Goal: Task Accomplishment & Management: Manage account settings

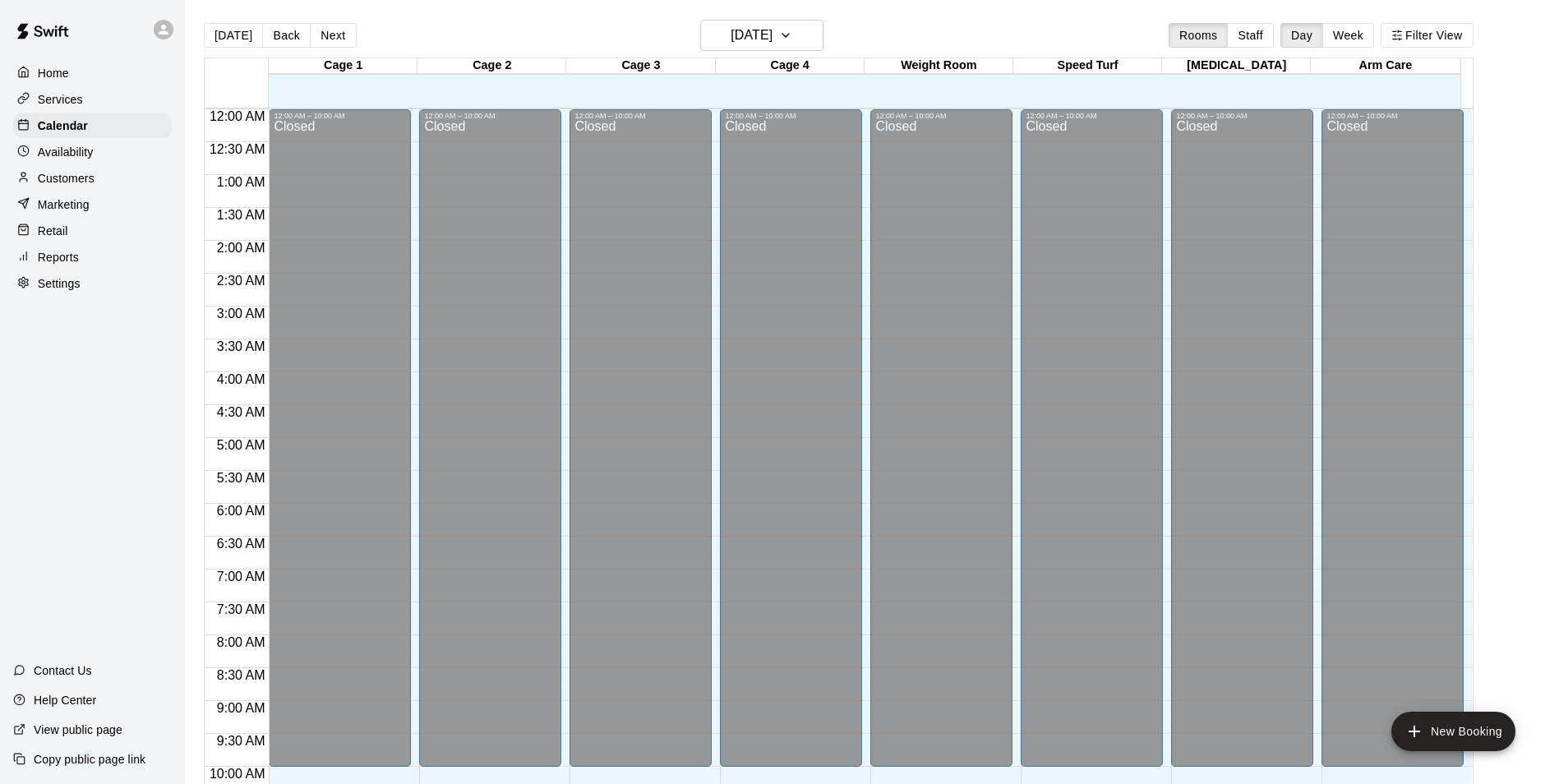
scroll to position [639, 0]
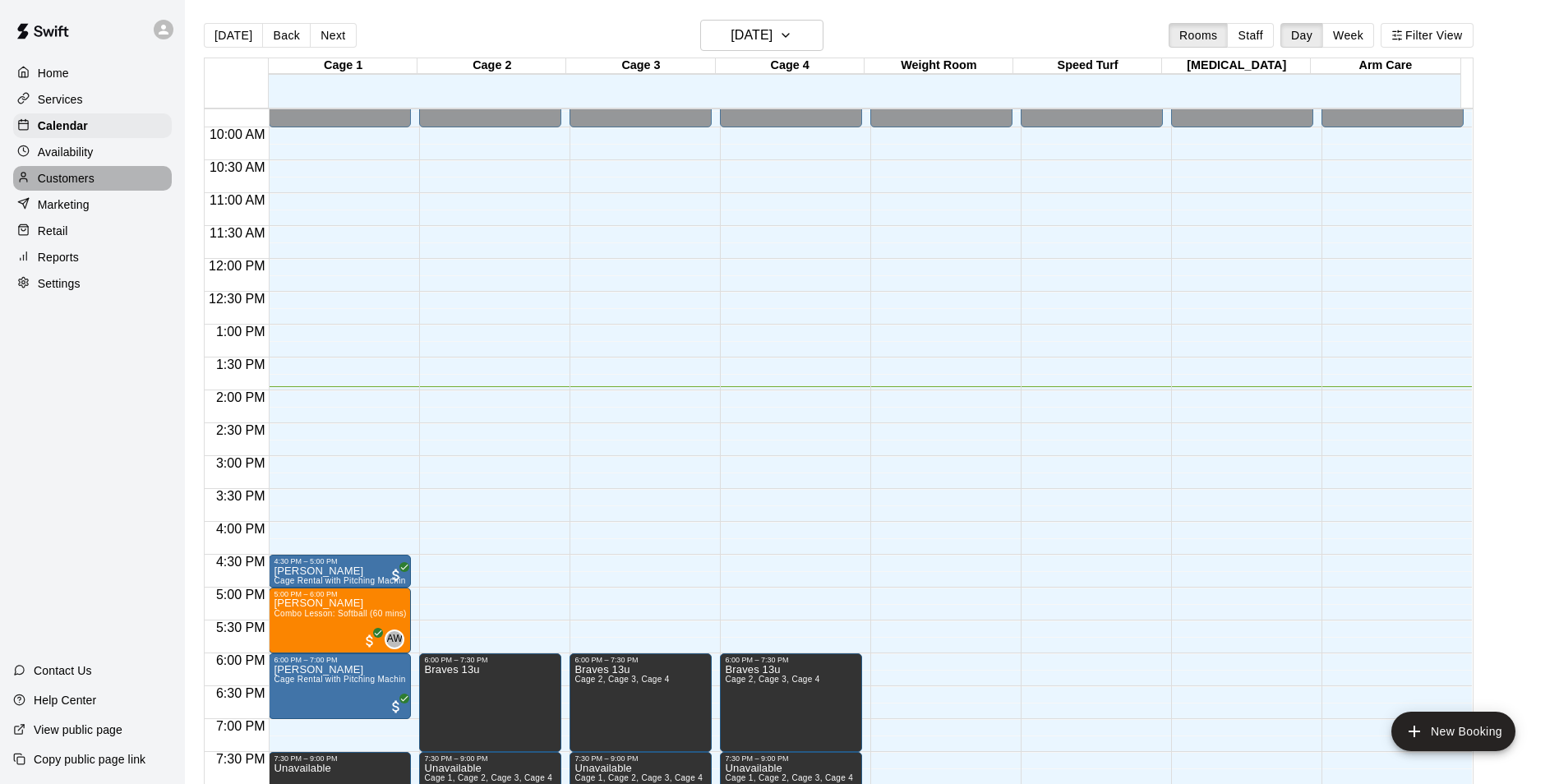
click at [98, 176] on div "Customers" at bounding box center [92, 178] width 158 height 25
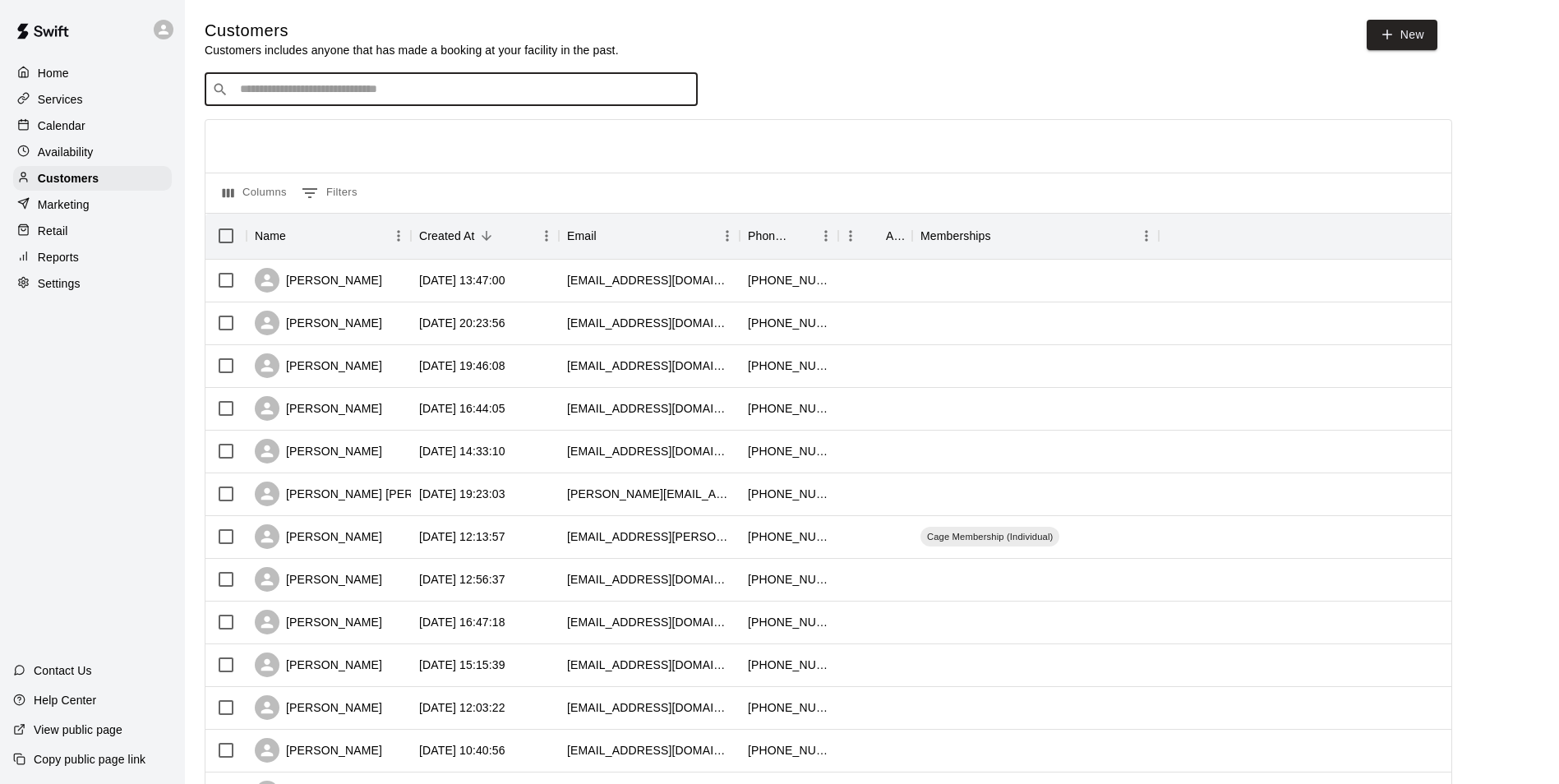
click at [313, 93] on input "Search customers by name or email" at bounding box center [463, 89] width 455 height 16
type input "*****"
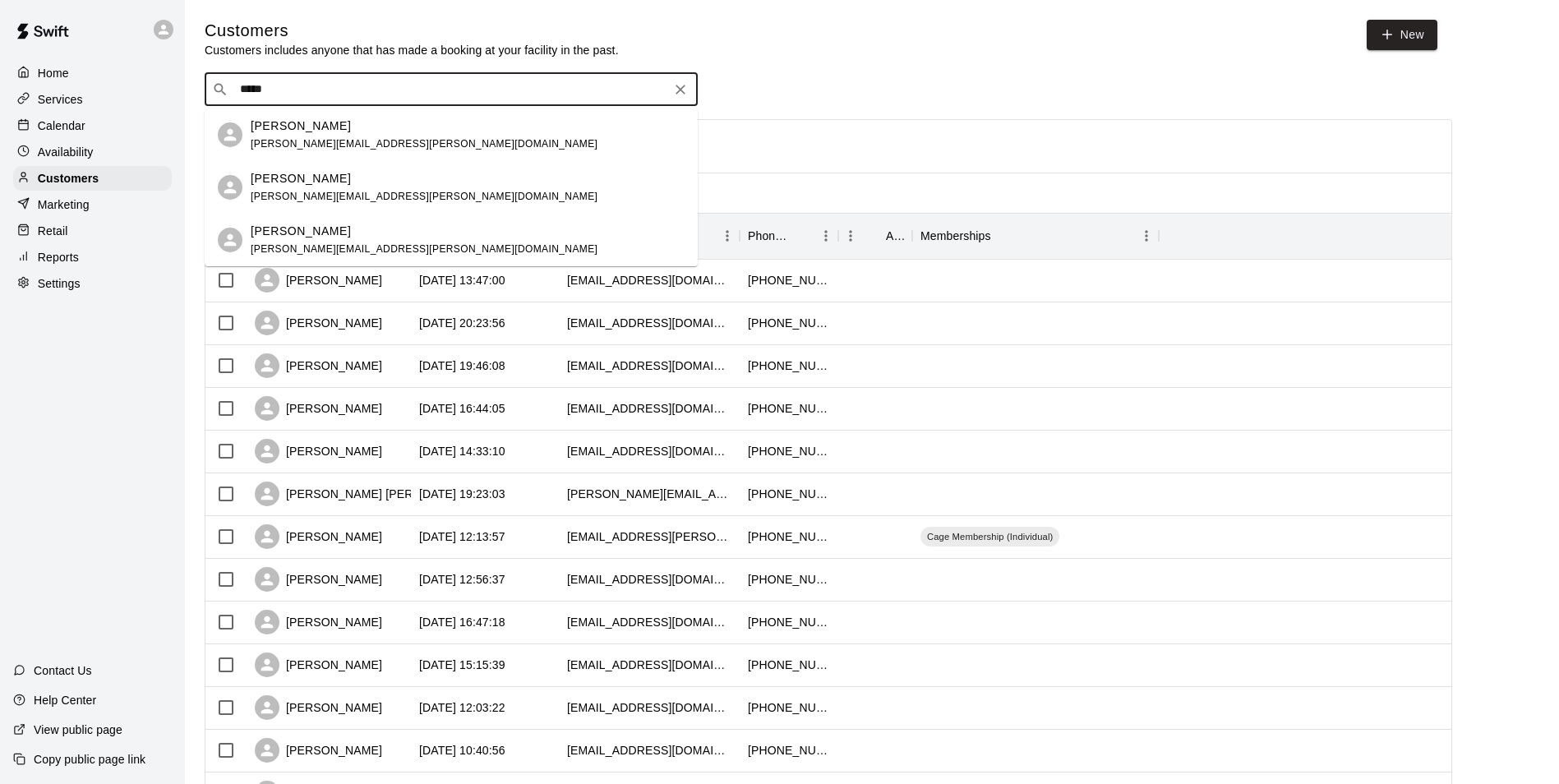
click at [332, 243] on span "[PERSON_NAME][EMAIL_ADDRESS][PERSON_NAME][DOMAIN_NAME]" at bounding box center [423, 249] width 347 height 12
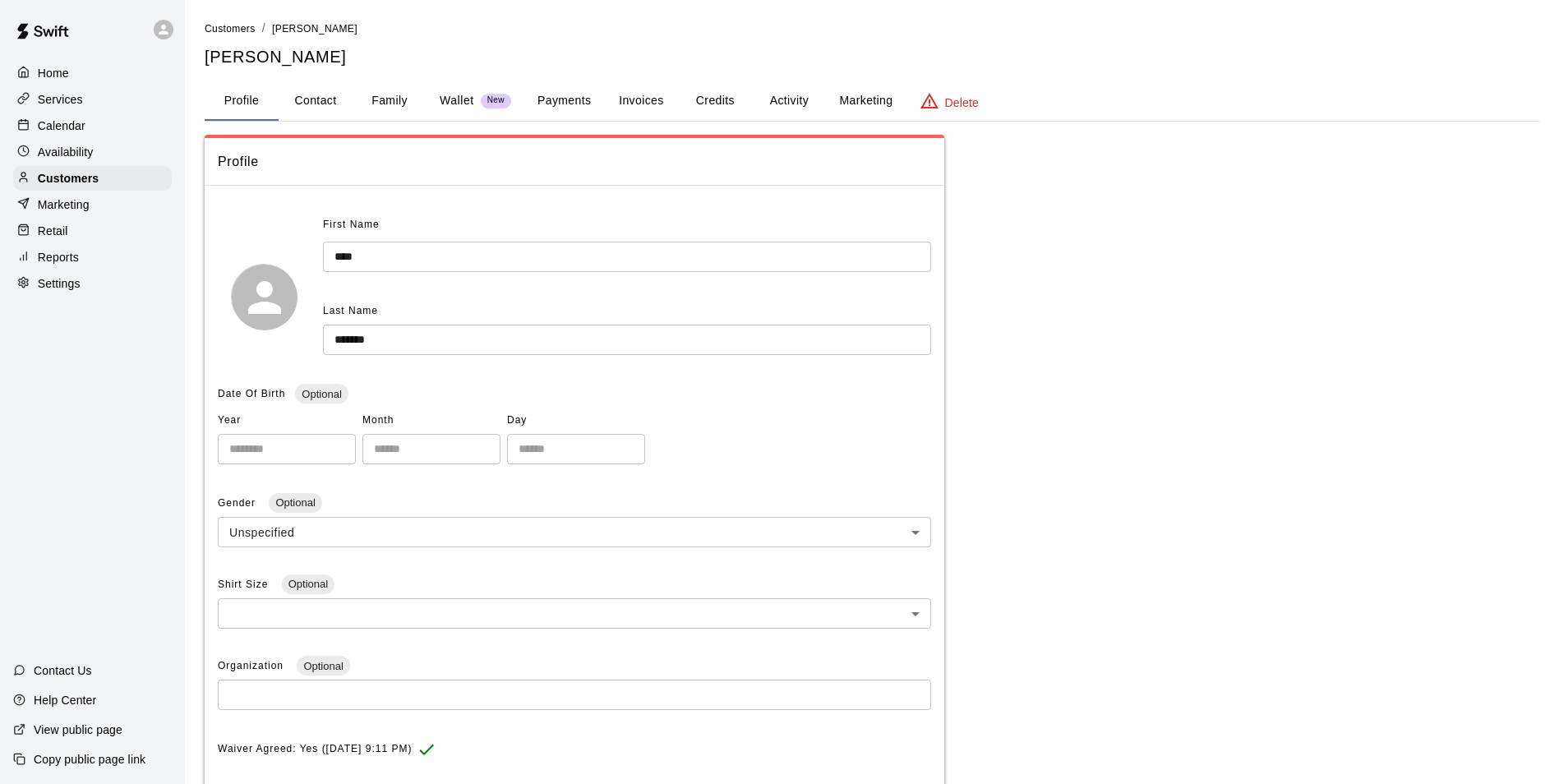
click at [581, 105] on button "Payments" at bounding box center [565, 100] width 80 height 39
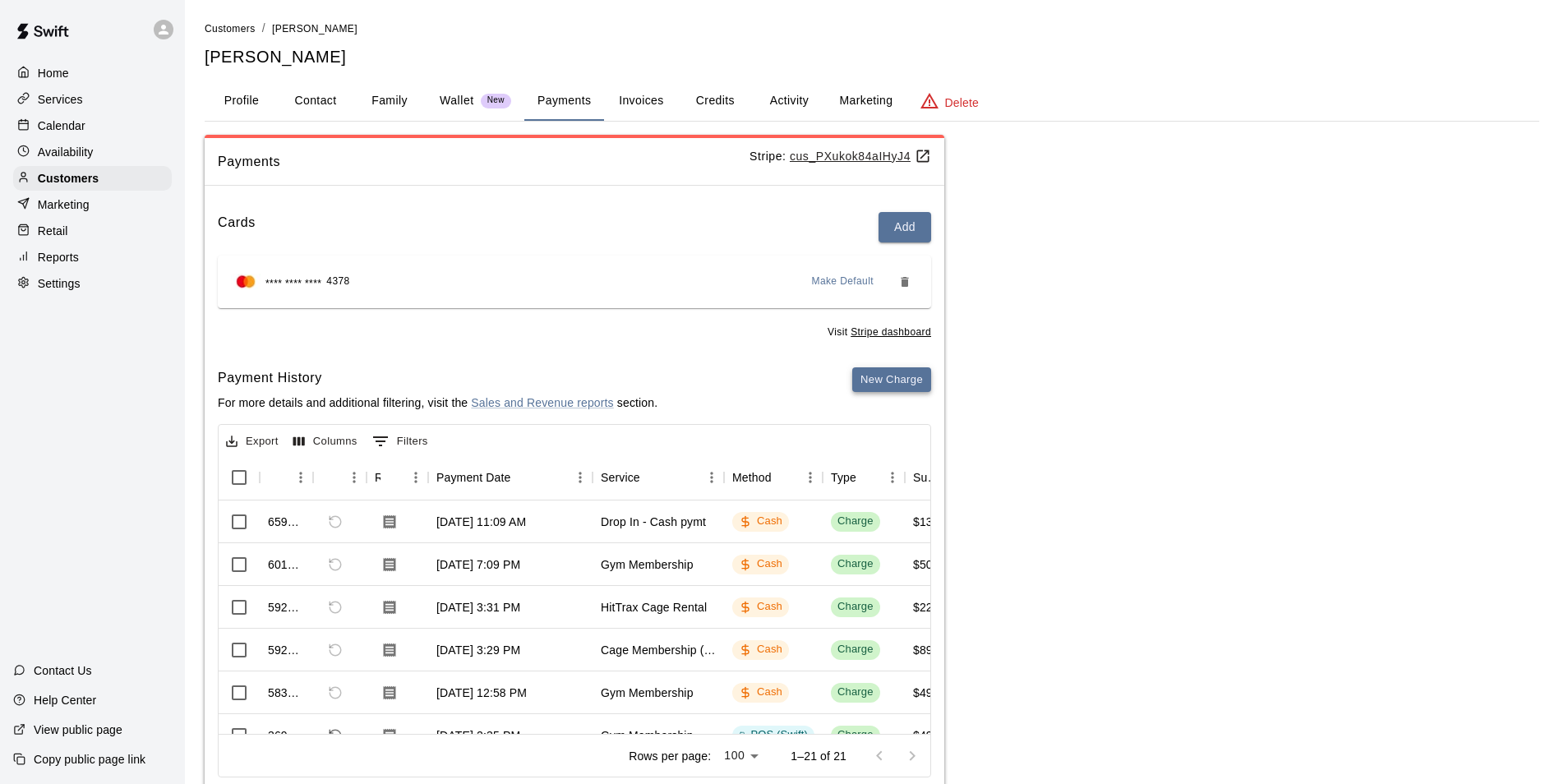
click at [869, 382] on button "New Charge" at bounding box center [892, 380] width 79 height 25
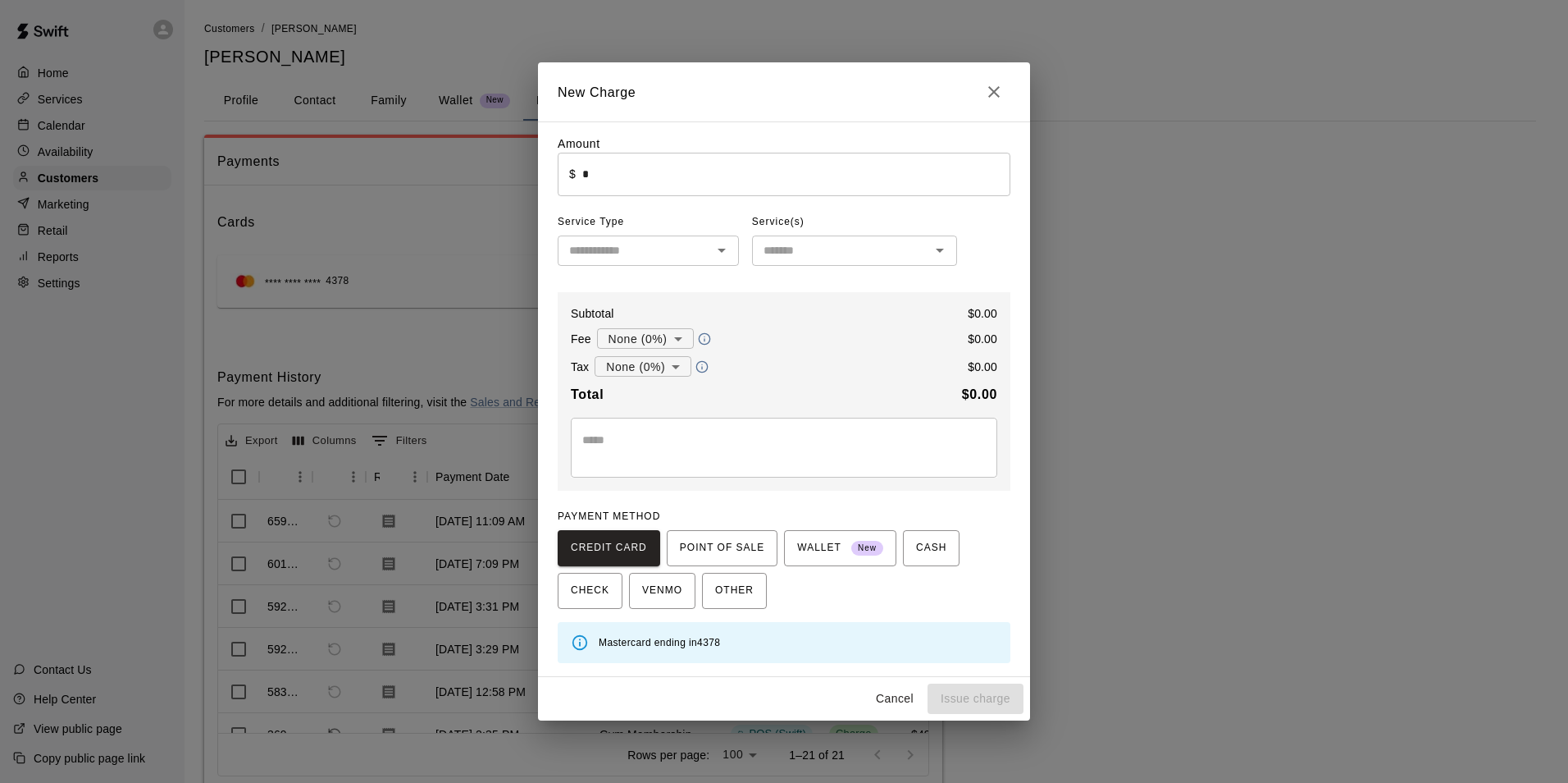
click at [612, 179] on input "*" at bounding box center [796, 175] width 428 height 44
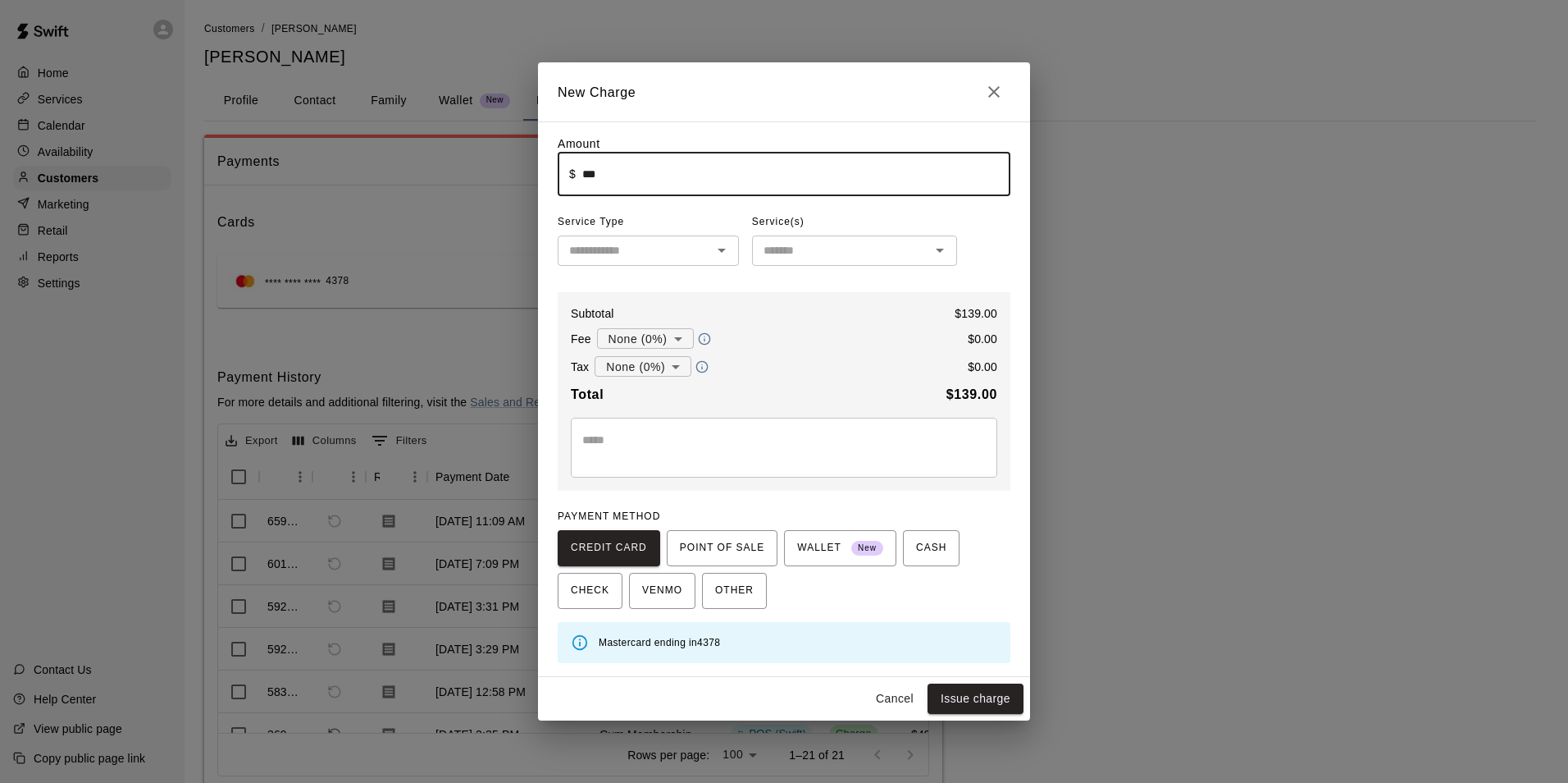
type input "******"
click at [620, 260] on input "text" at bounding box center [634, 250] width 145 height 21
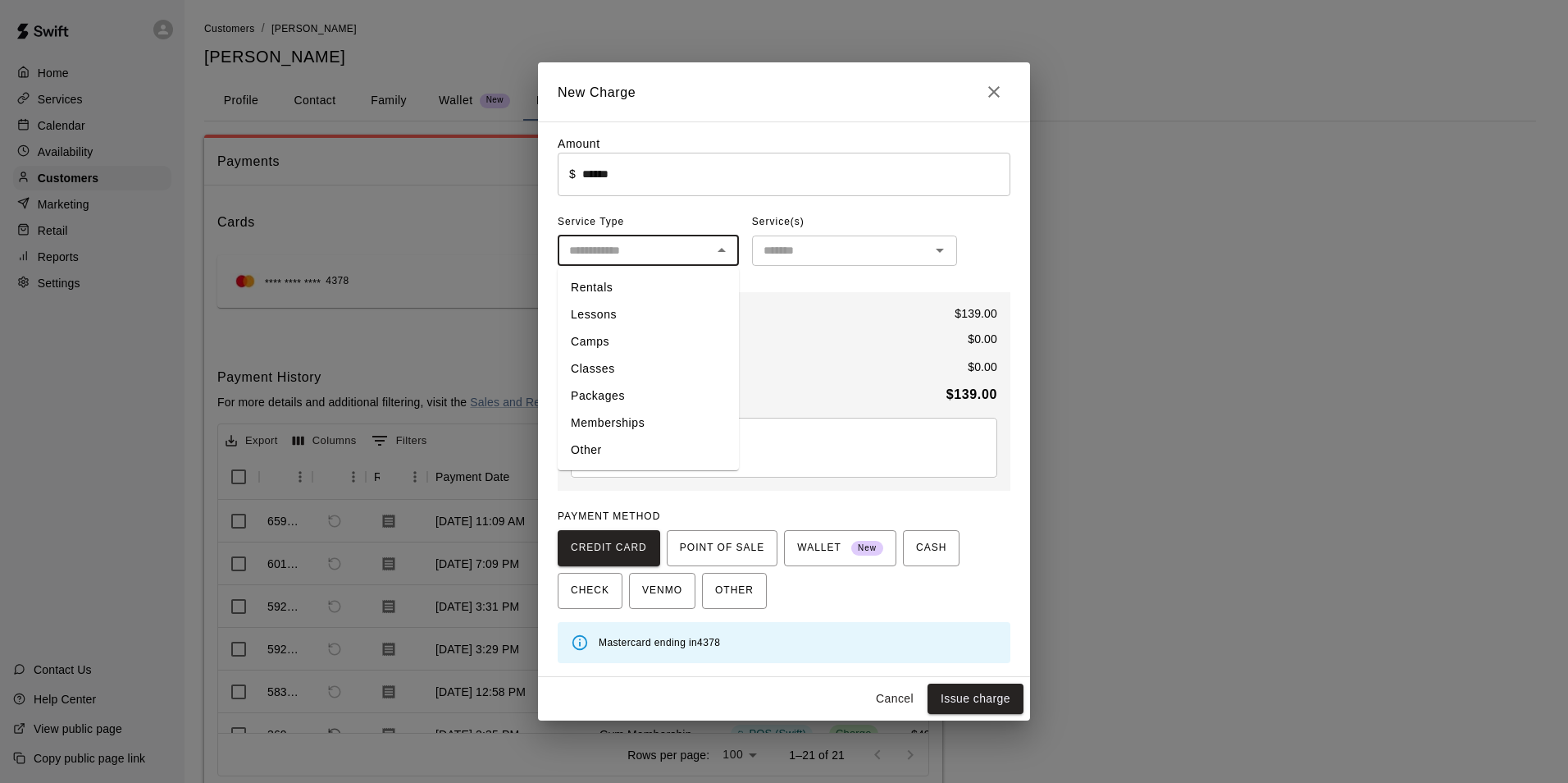
click at [648, 417] on li "Memberships" at bounding box center [648, 423] width 181 height 27
type input "**********"
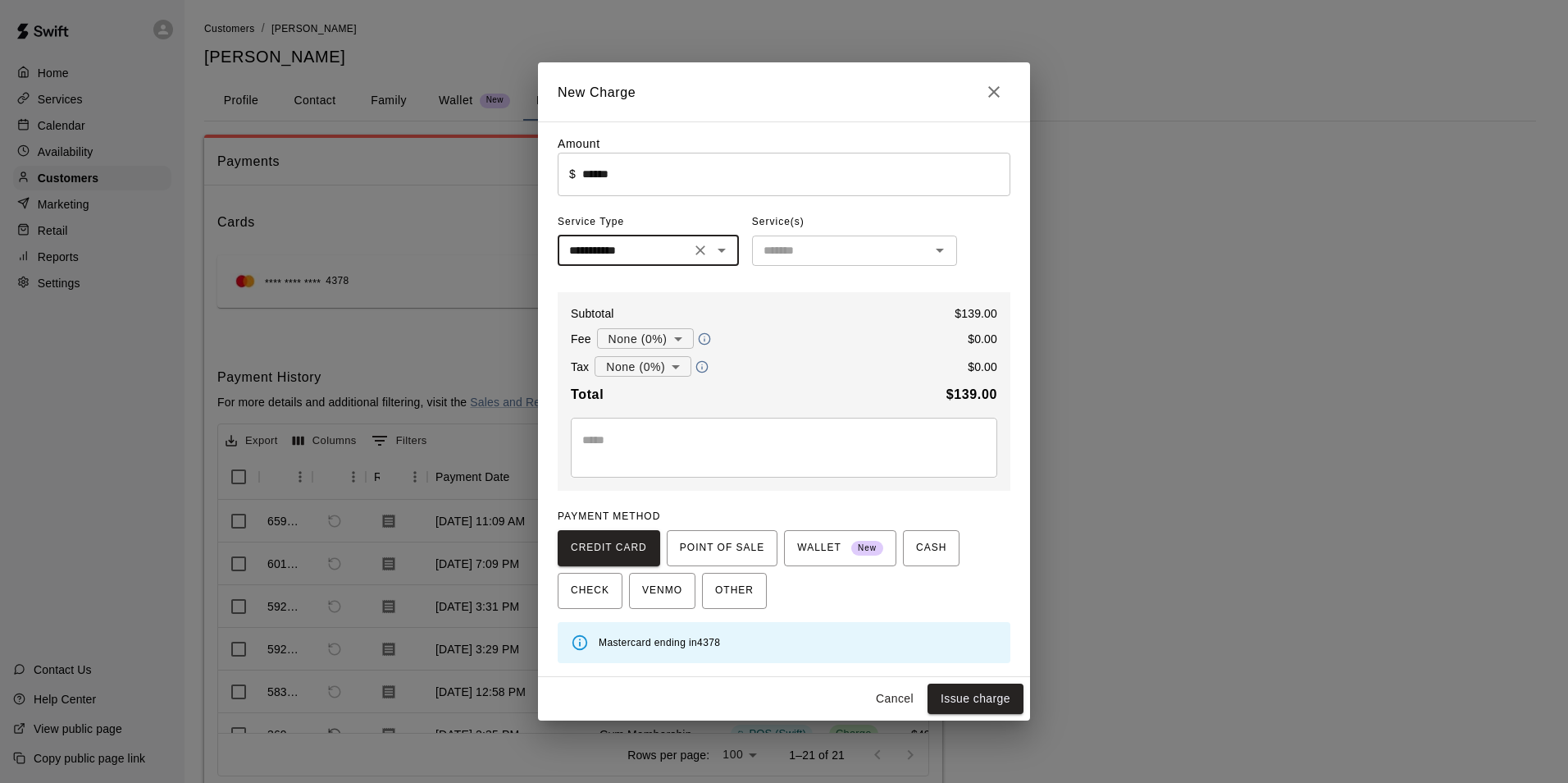
click at [764, 254] on input "text" at bounding box center [841, 250] width 168 height 21
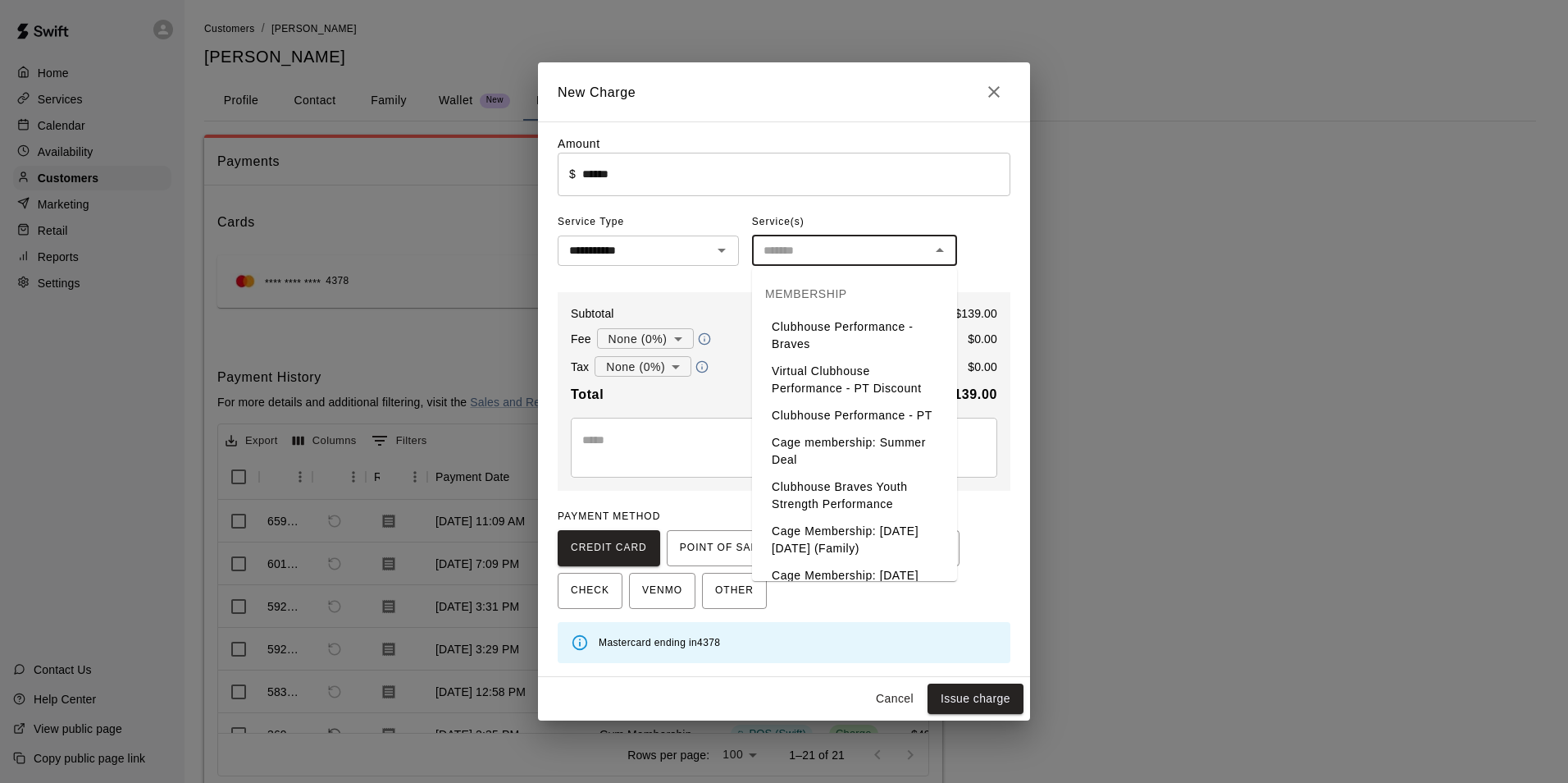
click at [843, 341] on li "Clubhouse Performance - Braves" at bounding box center [854, 336] width 205 height 45
type input "**********"
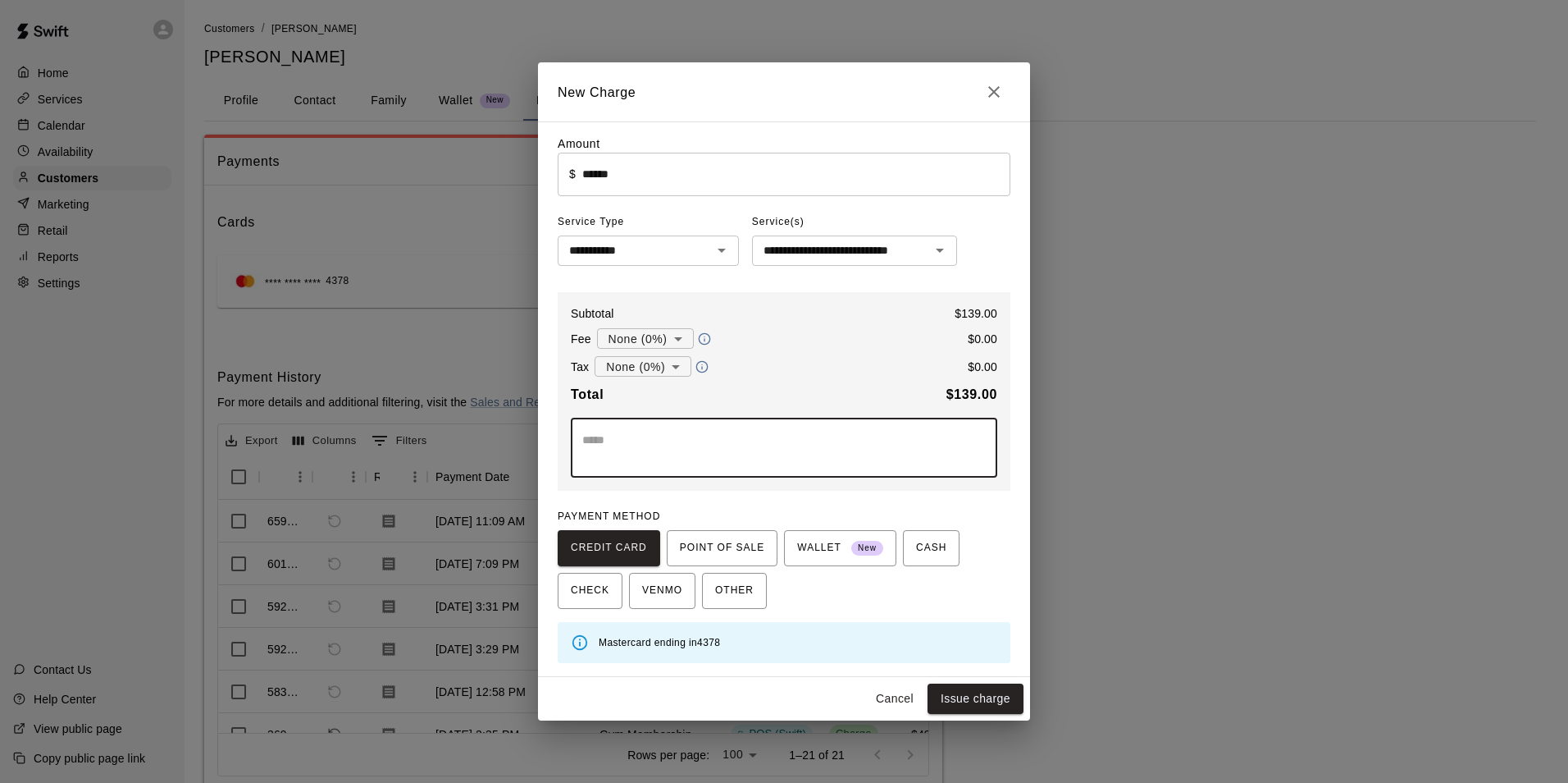
click at [744, 438] on textarea at bounding box center [784, 448] width 404 height 33
click at [924, 550] on span "CASH" at bounding box center [931, 547] width 30 height 26
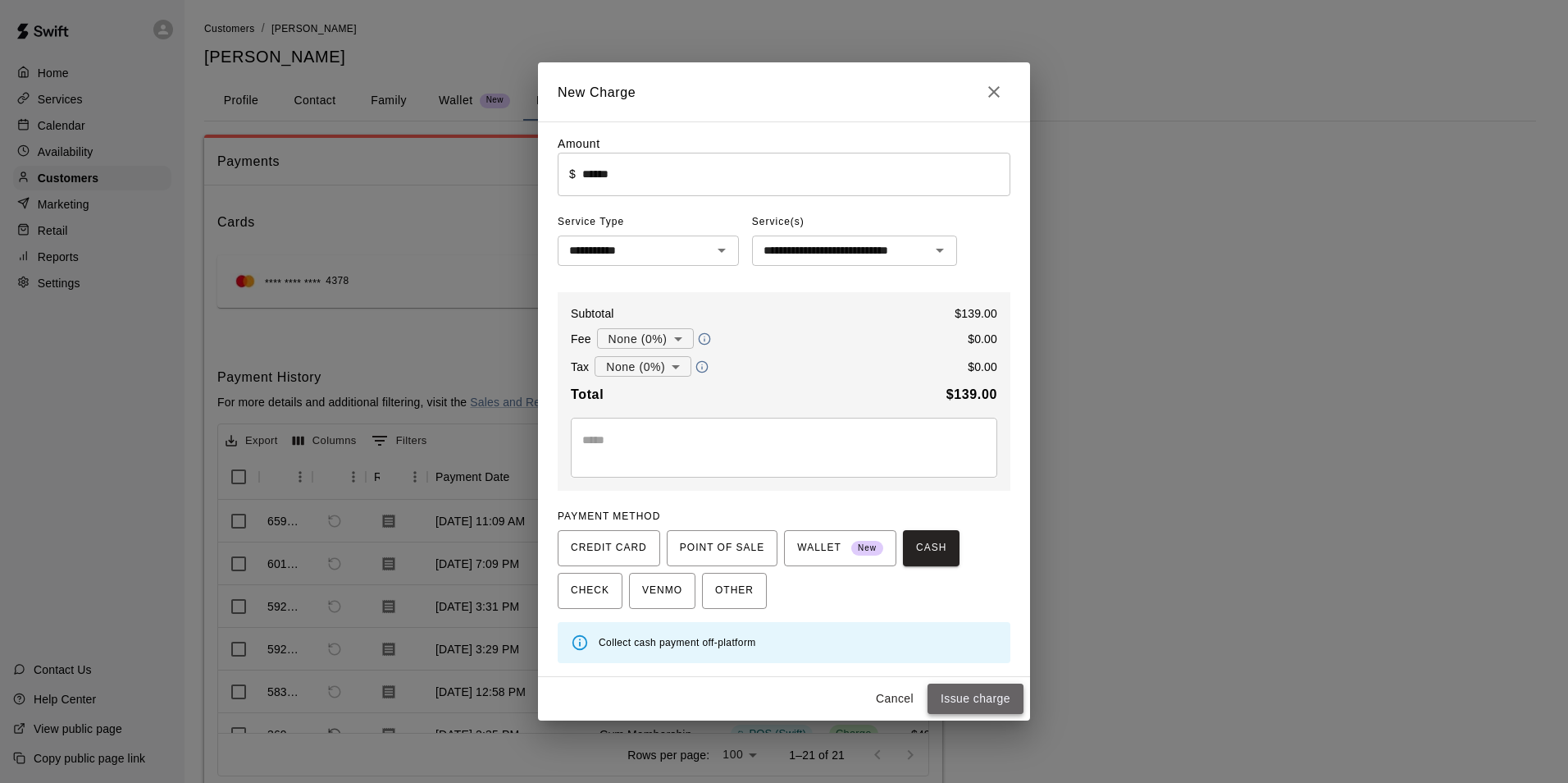
click at [964, 699] on button "Issue charge" at bounding box center [976, 698] width 96 height 30
type input "*"
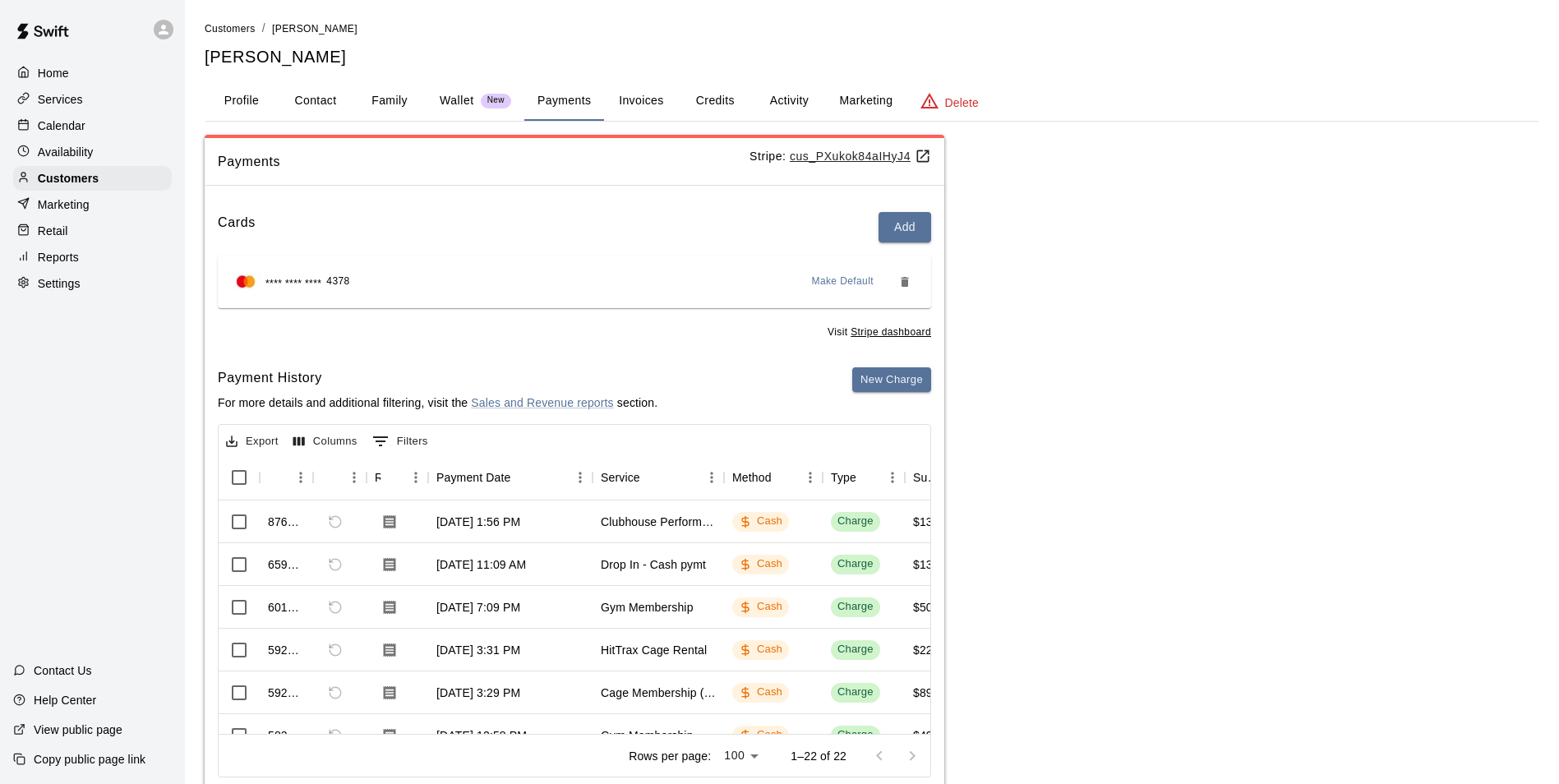
click at [137, 124] on div "Calendar" at bounding box center [92, 126] width 158 height 25
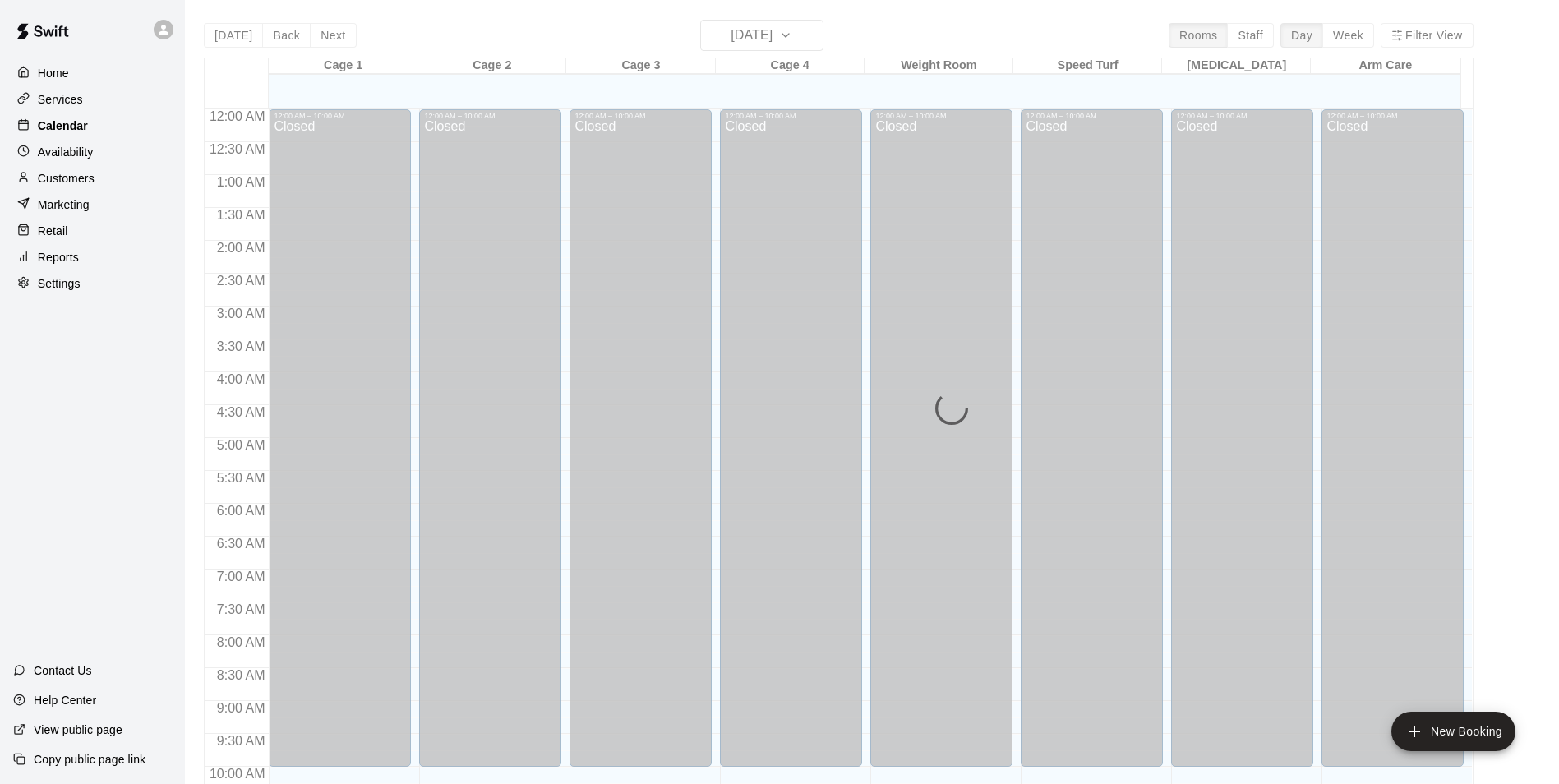
scroll to position [835, 0]
